Goal: Information Seeking & Learning: Check status

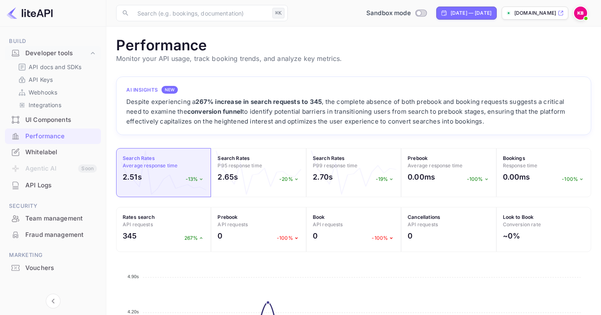
scroll to position [210, 475]
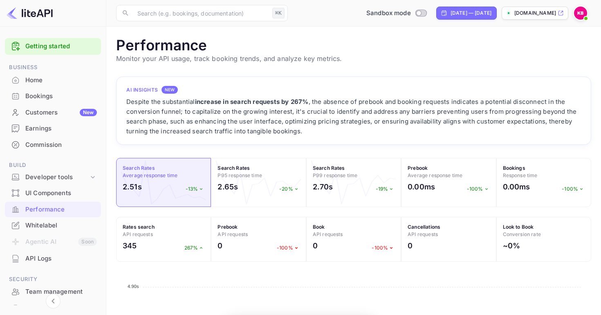
scroll to position [210, 475]
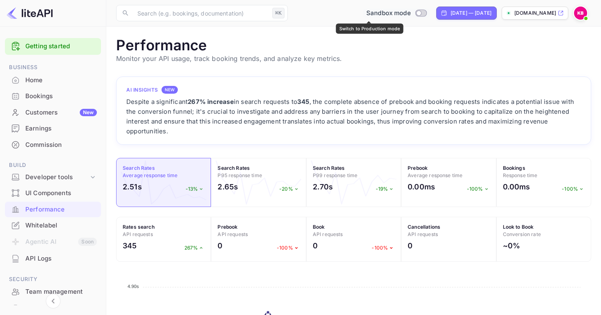
click at [410, 11] on input "Switch to Production mode" at bounding box center [418, 12] width 16 height 5
checkbox input "false"
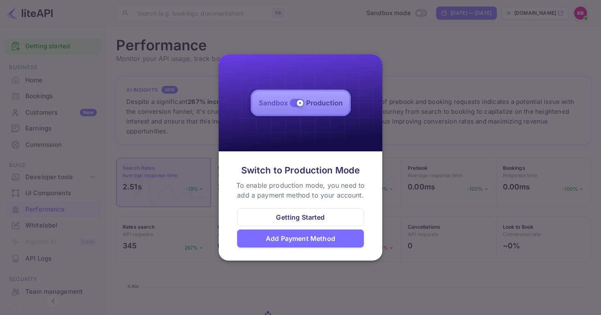
click at [440, 106] on div at bounding box center [300, 157] width 601 height 315
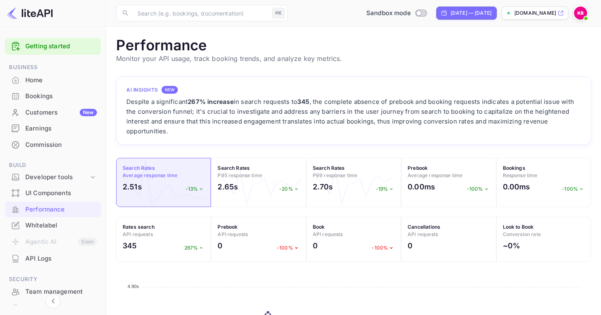
scroll to position [79, 0]
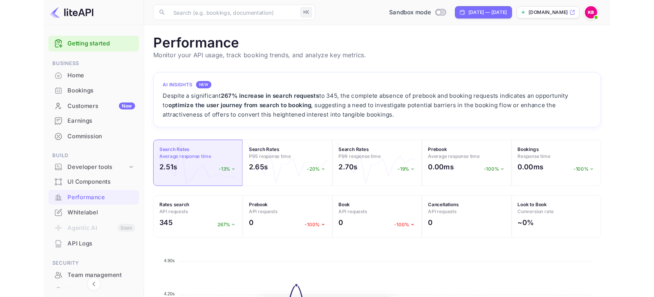
scroll to position [210, 475]
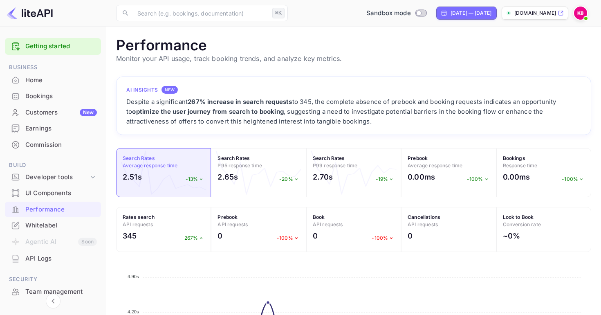
click at [36, 255] on div "API Logs" at bounding box center [60, 258] width 71 height 9
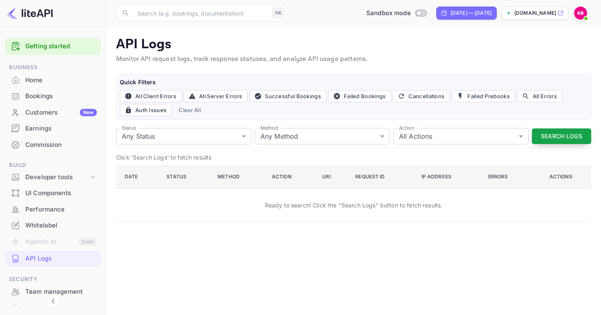
click at [539, 143] on button "Search Logs" at bounding box center [561, 136] width 59 height 16
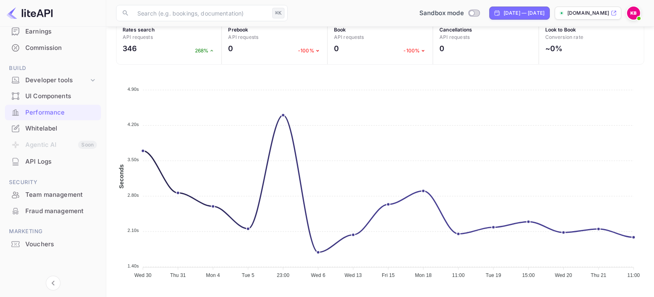
scroll to position [179, 0]
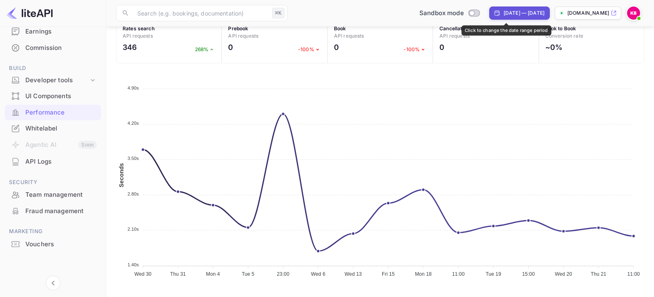
click at [503, 16] on div "[DATE] — [DATE]" at bounding box center [523, 12] width 41 height 7
select select "6"
select select "2025"
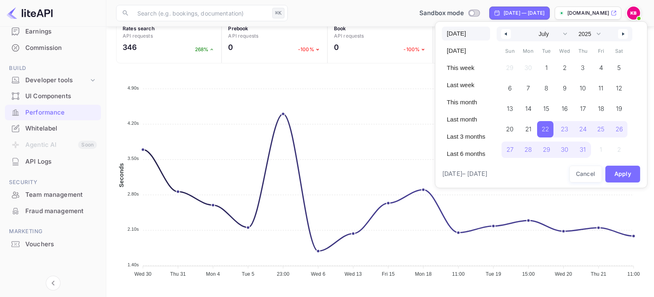
click at [461, 33] on span "[DATE]" at bounding box center [466, 34] width 48 height 14
select select "7"
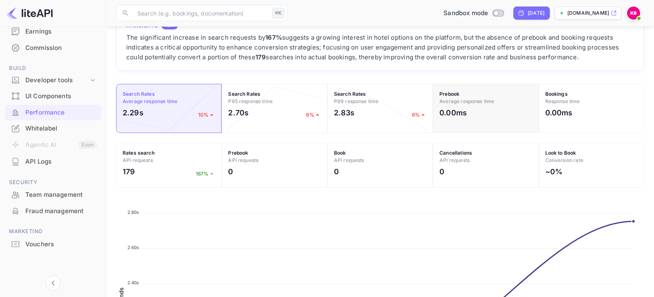
scroll to position [69, 0]
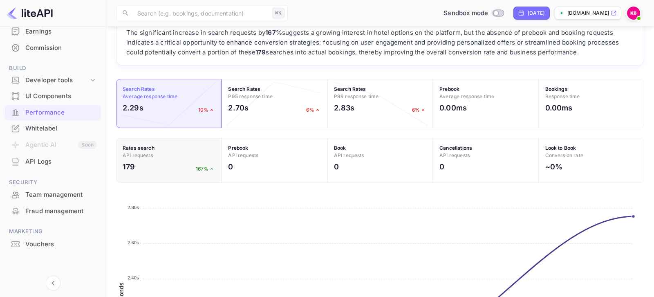
click at [165, 165] on div "179 167%" at bounding box center [169, 168] width 92 height 15
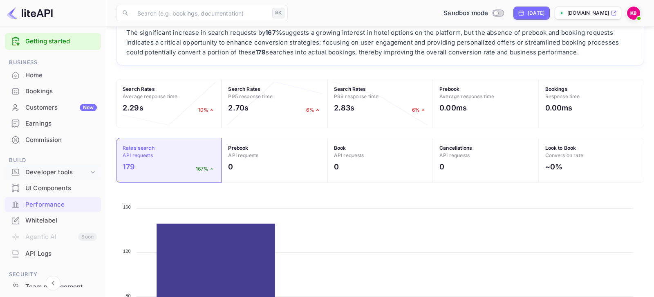
scroll to position [0, 0]
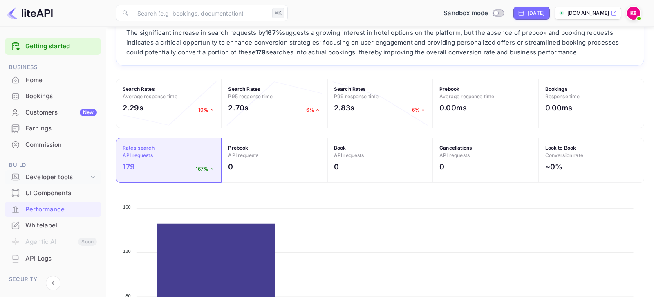
click at [45, 173] on div "Developer tools" at bounding box center [56, 176] width 63 height 9
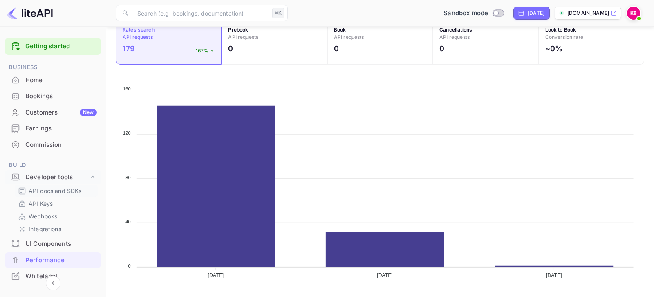
click at [54, 191] on p "API docs and SDKs" at bounding box center [55, 190] width 53 height 9
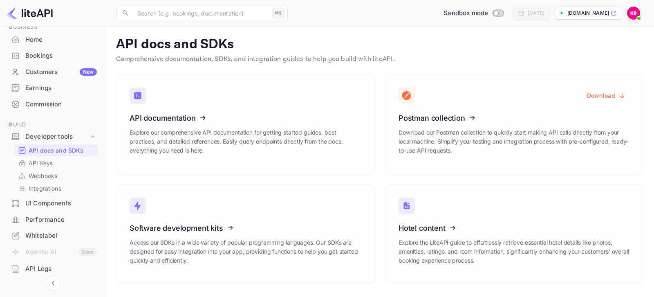
scroll to position [47, 0]
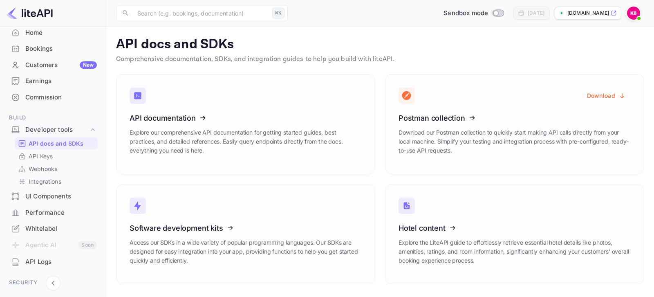
click at [50, 211] on div "Performance" at bounding box center [60, 212] width 71 height 9
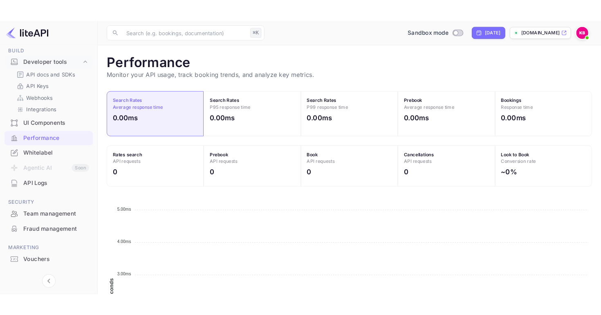
scroll to position [148, 0]
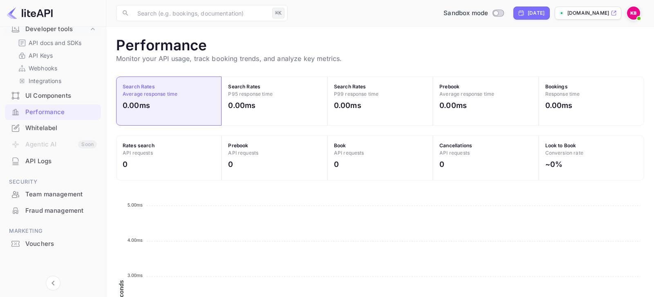
click at [56, 98] on div "UI Components" at bounding box center [60, 95] width 71 height 9
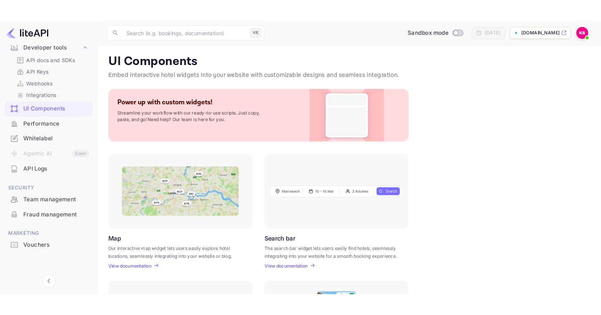
scroll to position [130, 0]
